Goal: Transaction & Acquisition: Obtain resource

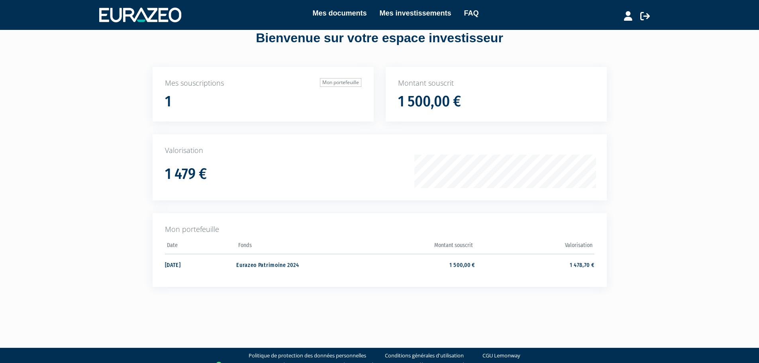
scroll to position [32, 0]
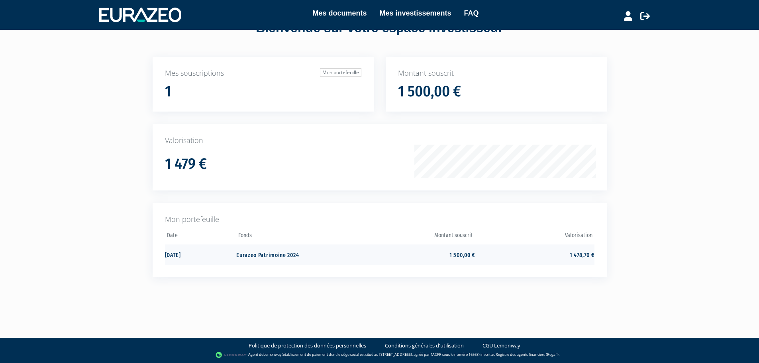
click at [183, 257] on td "[DATE]" at bounding box center [201, 254] width 72 height 21
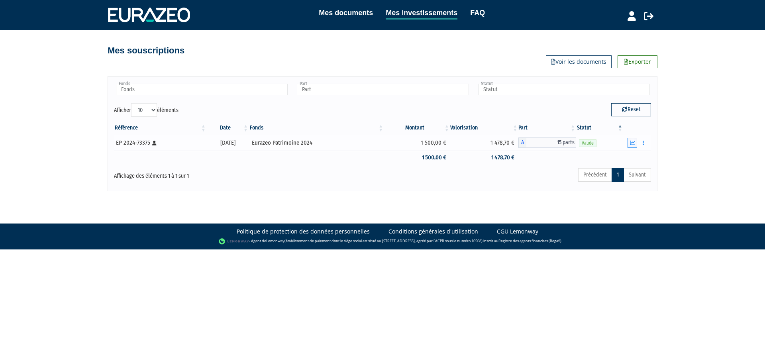
click at [633, 143] on icon "button" at bounding box center [632, 142] width 5 height 5
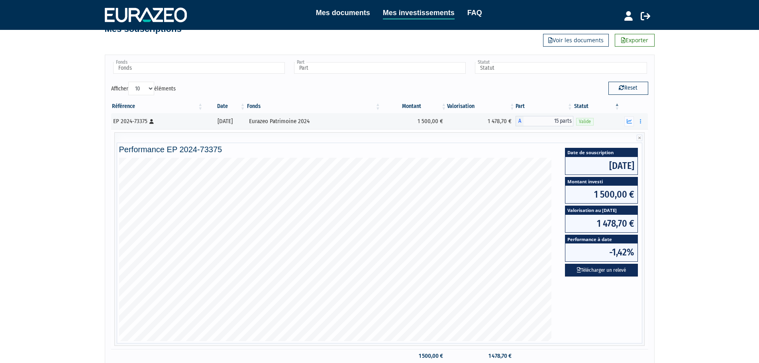
scroll to position [40, 0]
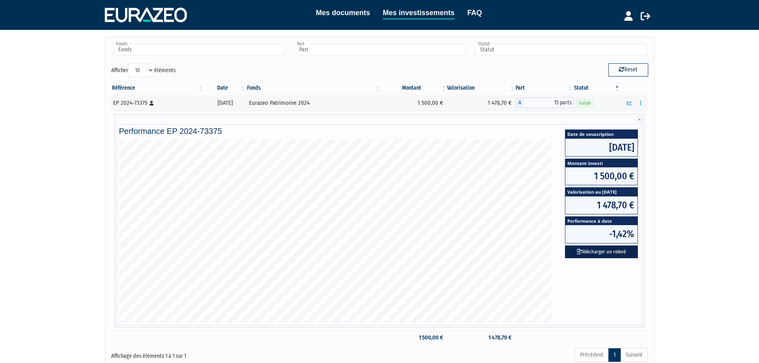
click at [590, 254] on button "Télécharger un relevé" at bounding box center [601, 252] width 73 height 13
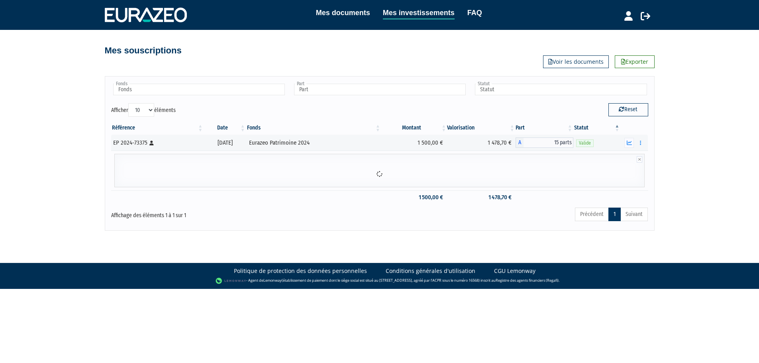
scroll to position [0, 0]
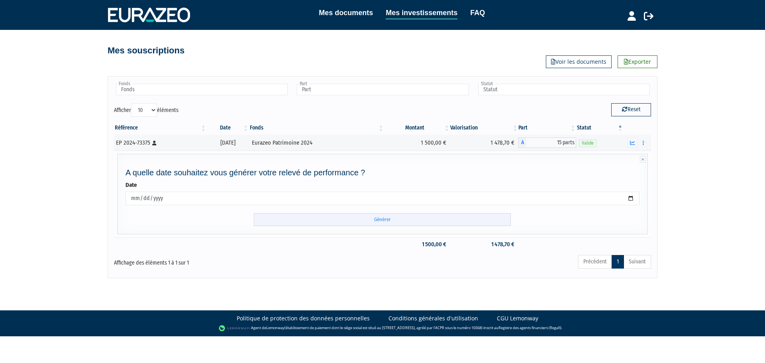
click at [358, 217] on input "Générer" at bounding box center [382, 219] width 257 height 13
click at [378, 217] on input "Générer" at bounding box center [382, 219] width 257 height 13
click at [382, 218] on input "Générer" at bounding box center [382, 219] width 257 height 13
click at [371, 220] on input "Générer" at bounding box center [382, 219] width 257 height 13
click at [132, 142] on div "EP 2024-73375 [Français] Personne physique" at bounding box center [160, 143] width 88 height 8
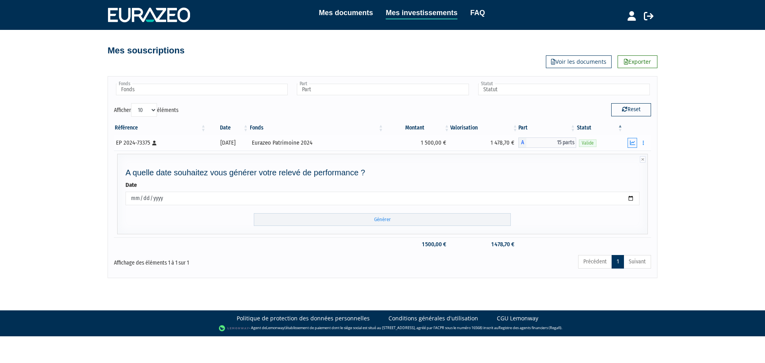
click at [631, 144] on icon "button" at bounding box center [632, 142] width 5 height 5
